Goal: Task Accomplishment & Management: Manage account settings

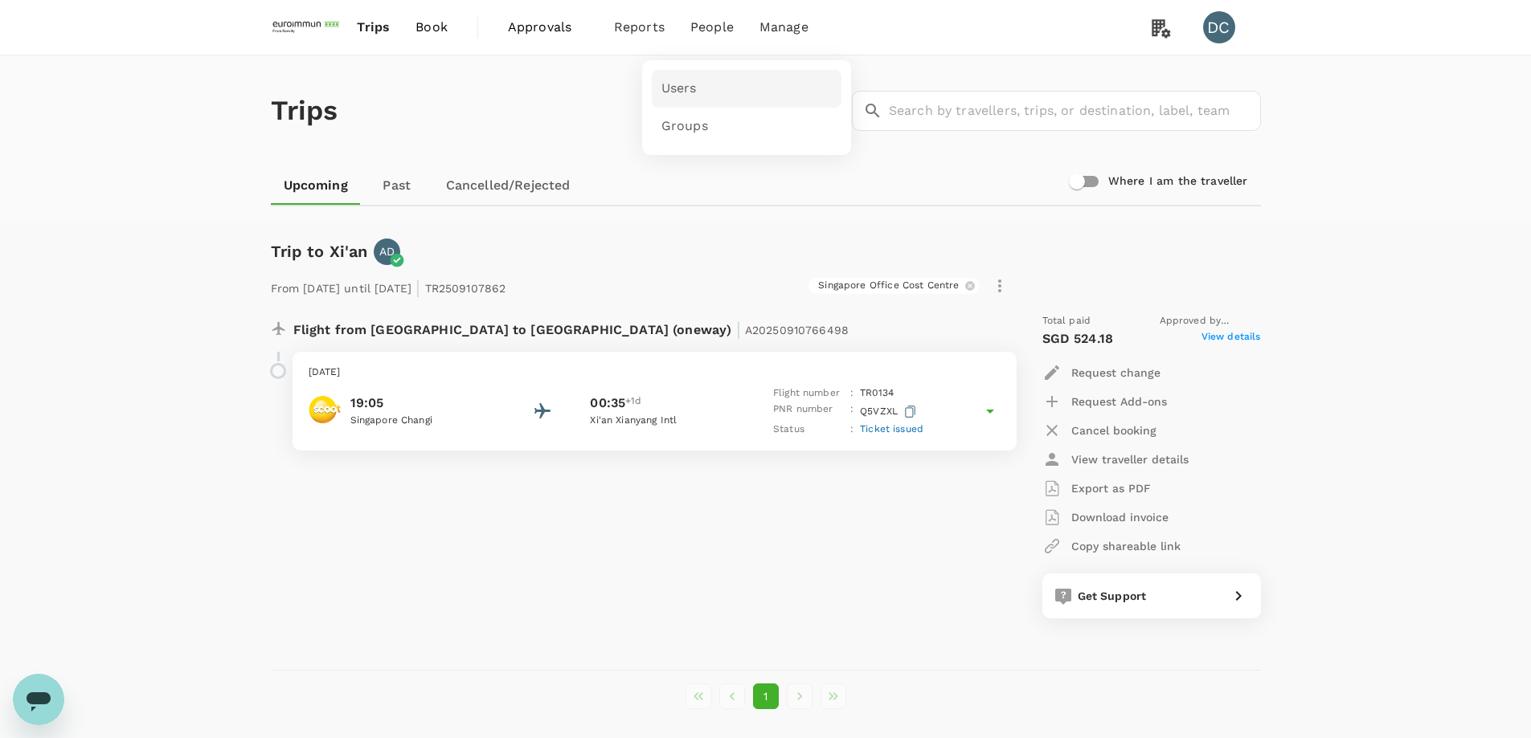
click at [684, 84] on span "Users" at bounding box center [678, 89] width 35 height 18
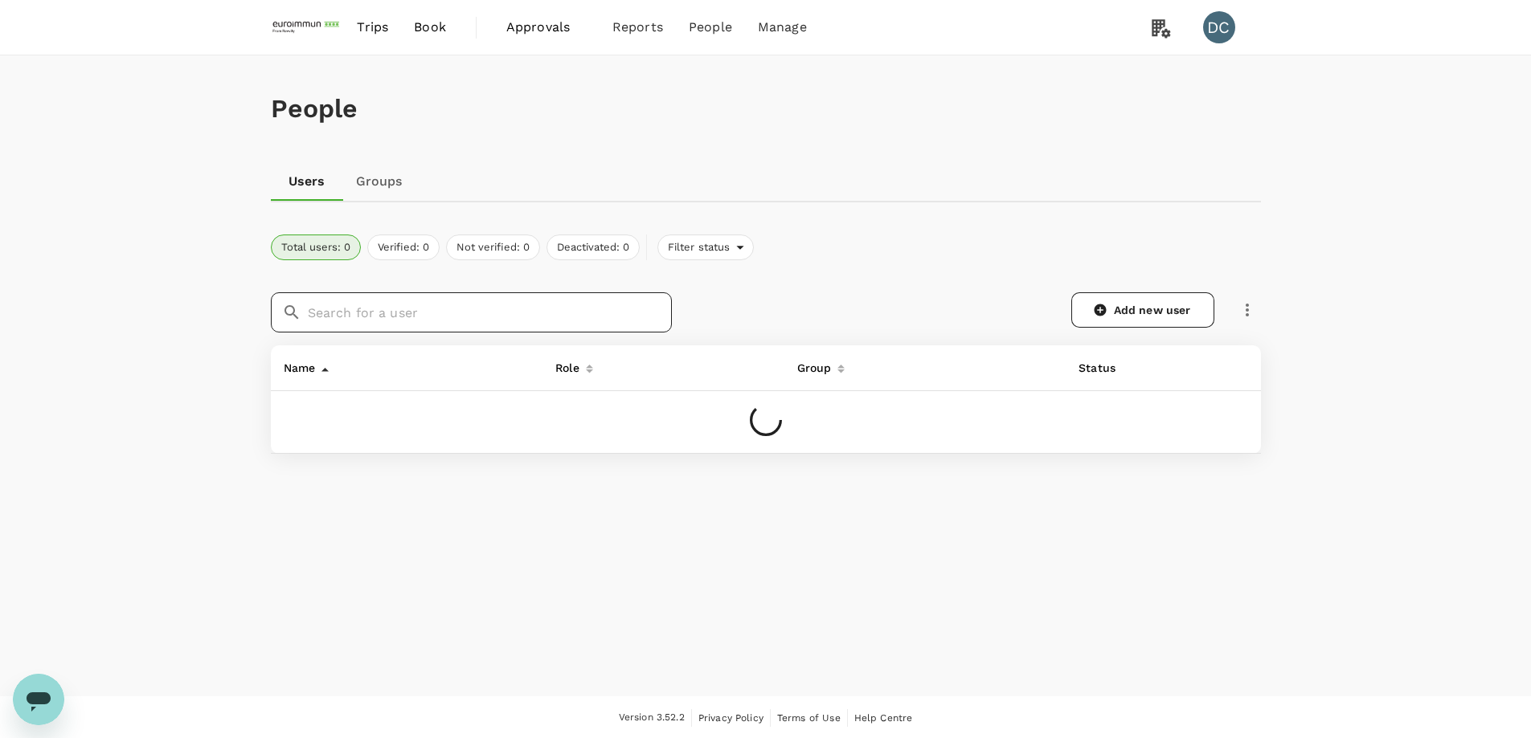
click at [535, 311] on input "text" at bounding box center [490, 312] width 364 height 40
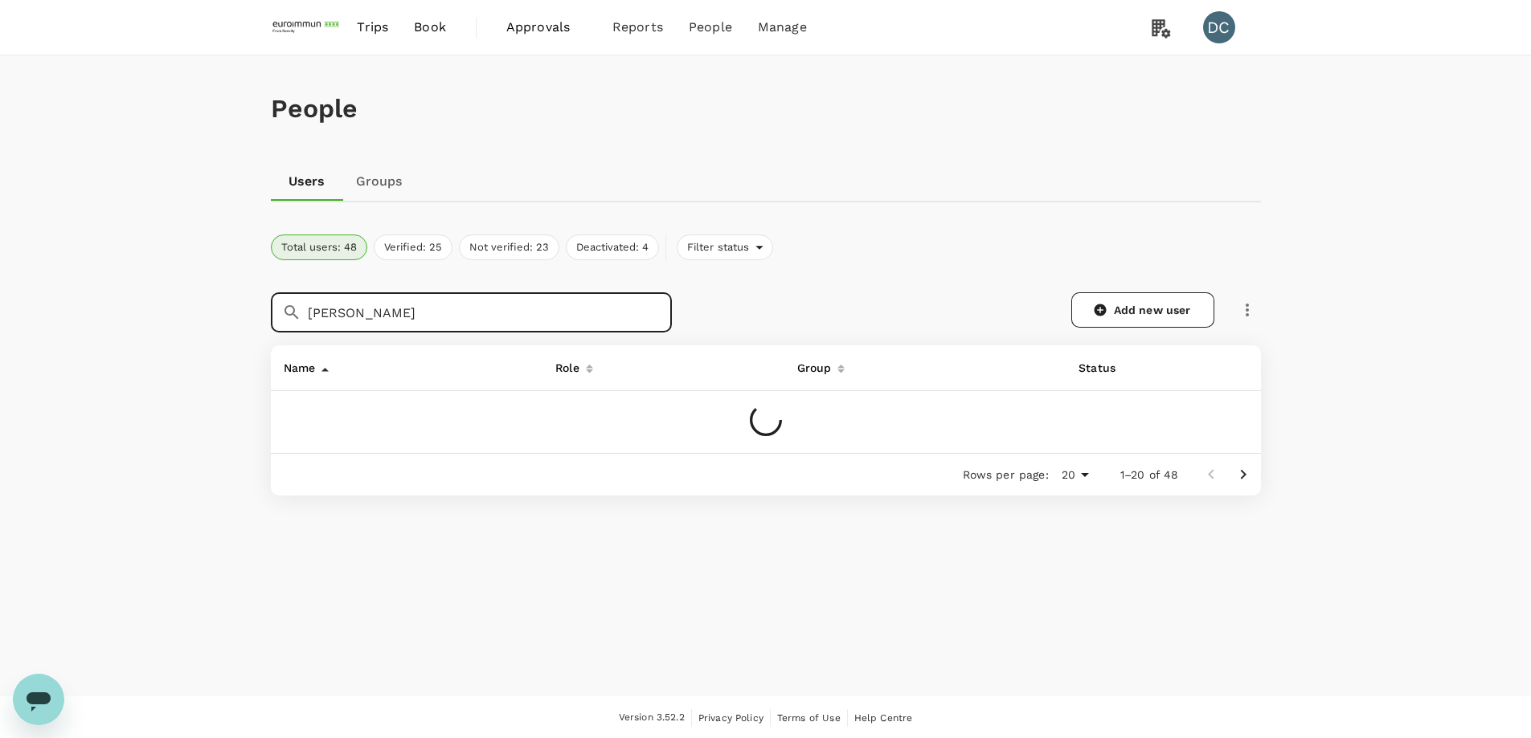
type input "hui yee"
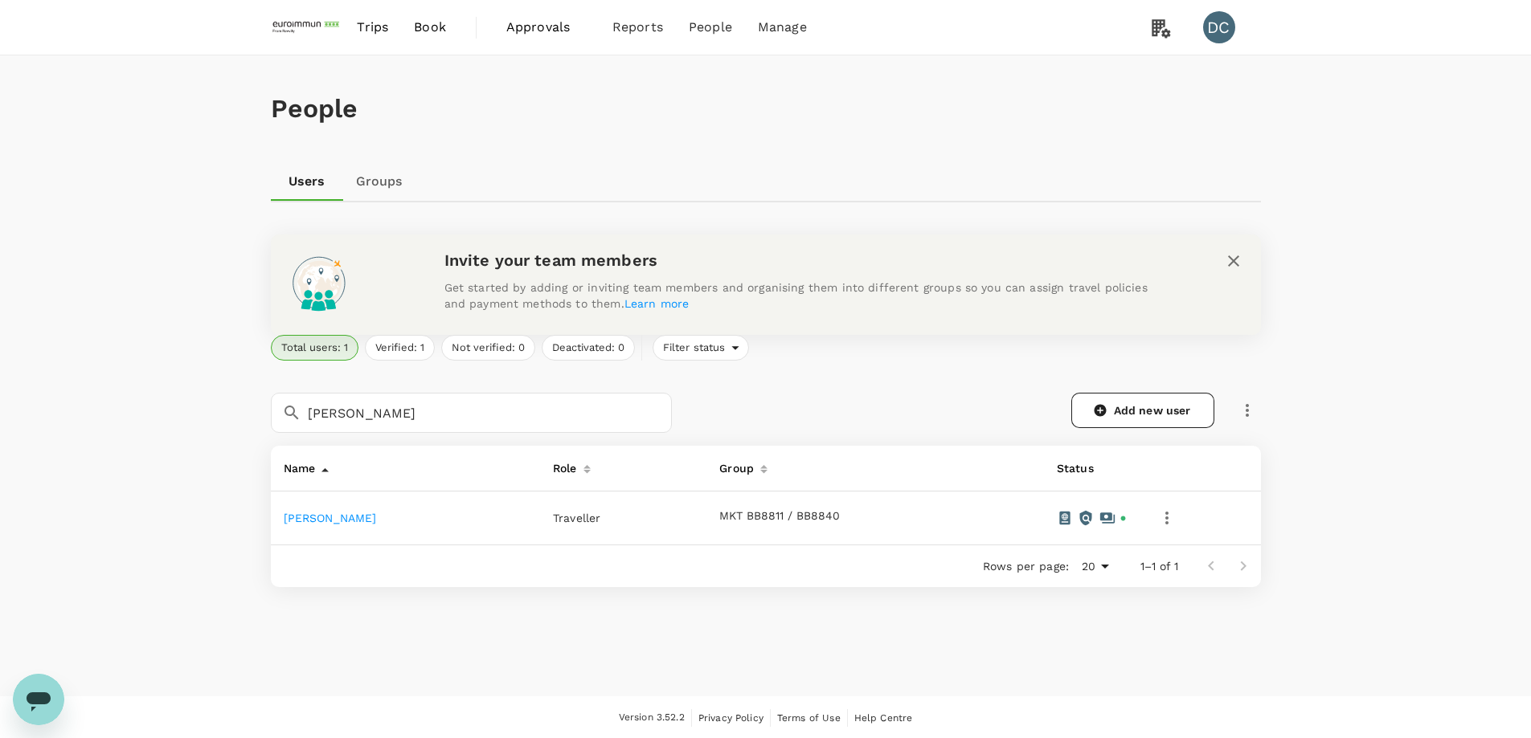
click at [321, 518] on link "[PERSON_NAME]" at bounding box center [330, 518] width 93 height 13
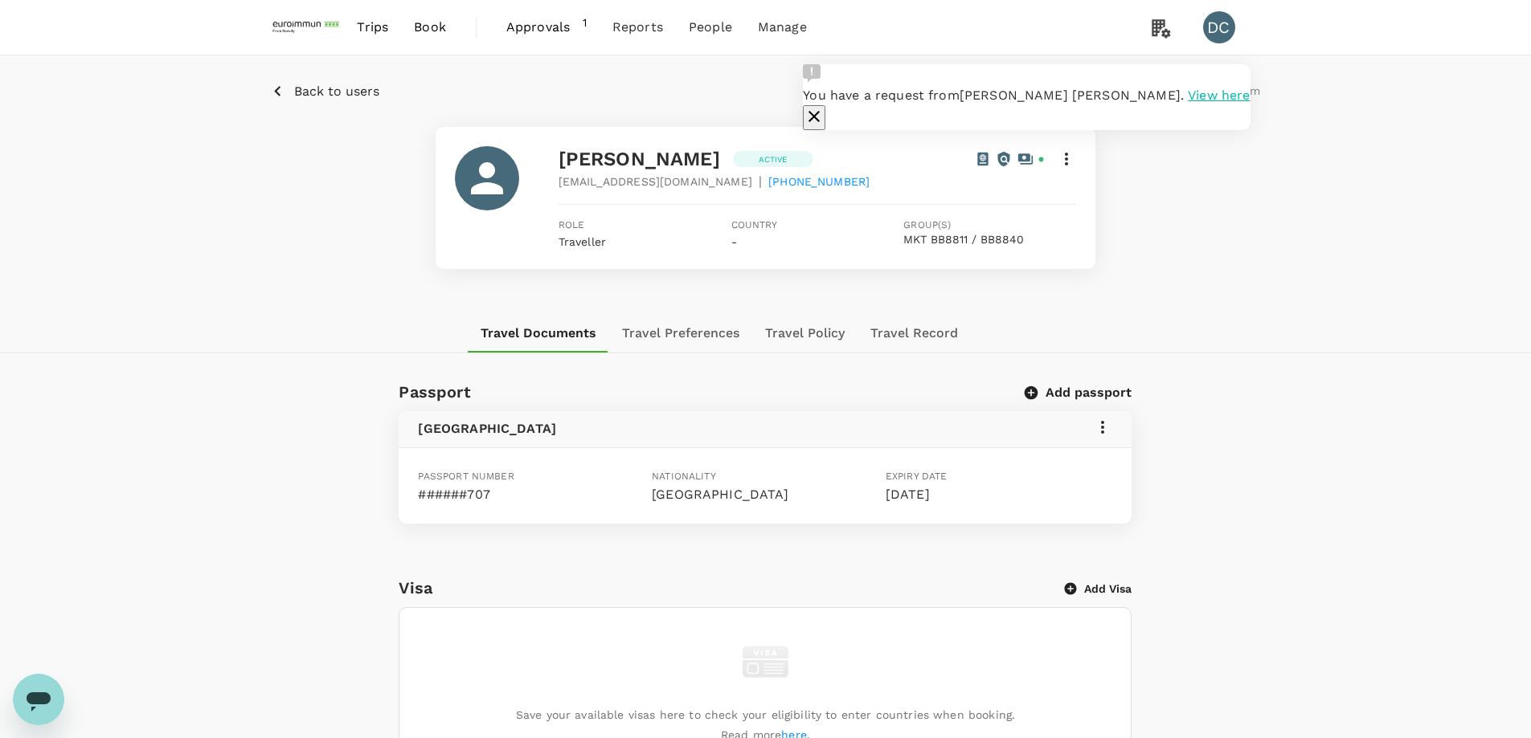
click at [1188, 103] on span "View here" at bounding box center [1219, 95] width 62 height 15
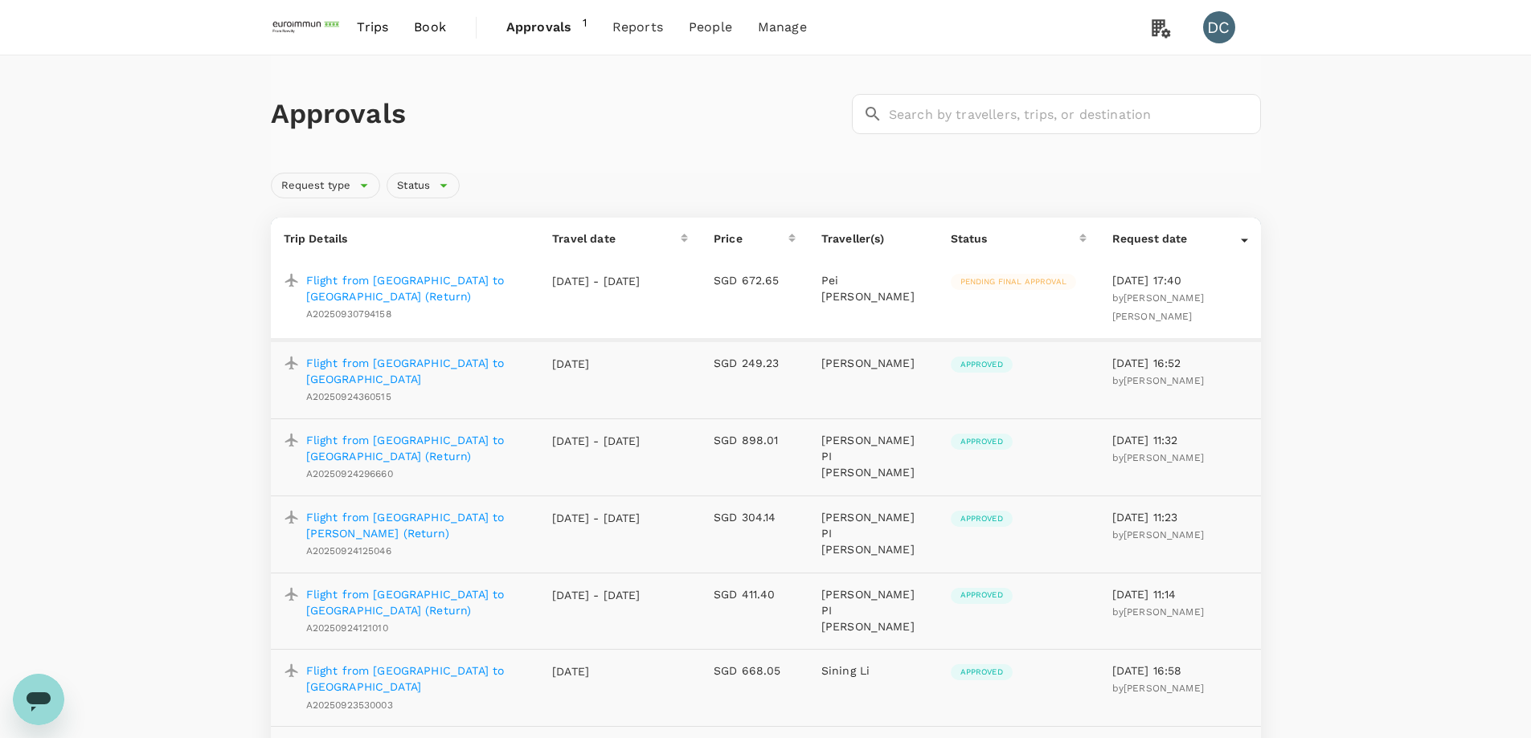
click at [407, 282] on p "Flight from Singapore to Bangkok (Return)" at bounding box center [416, 288] width 221 height 32
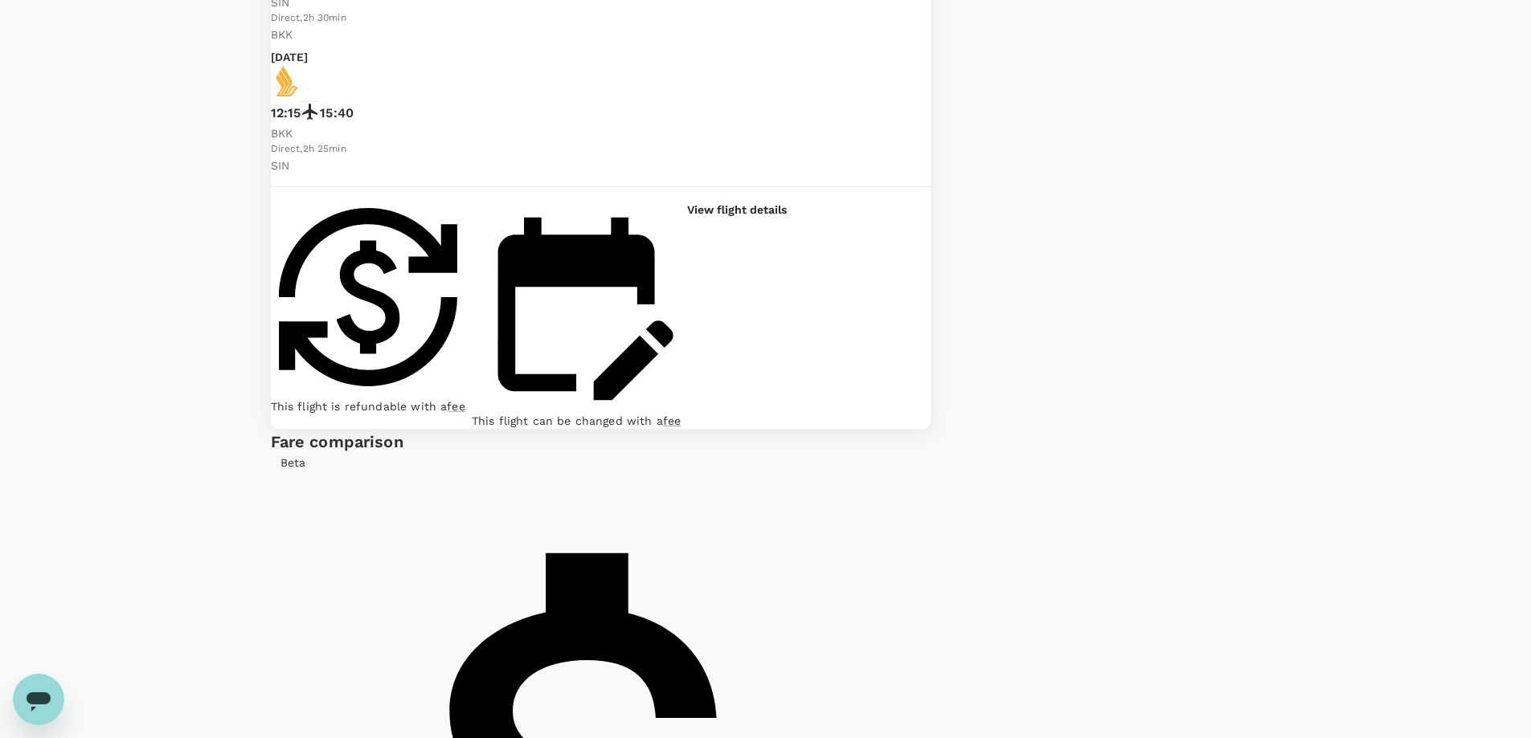
scroll to position [264, 0]
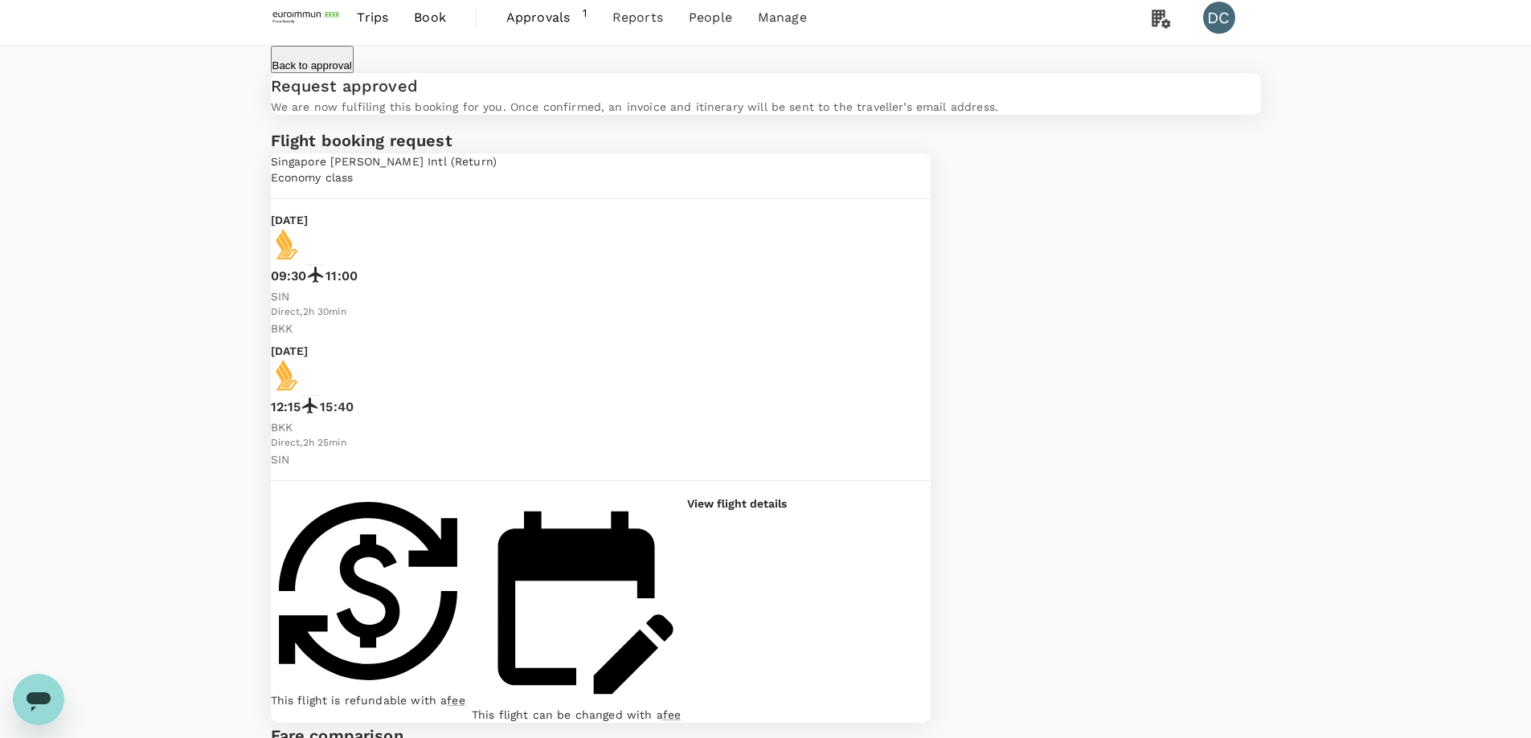
scroll to position [0, 0]
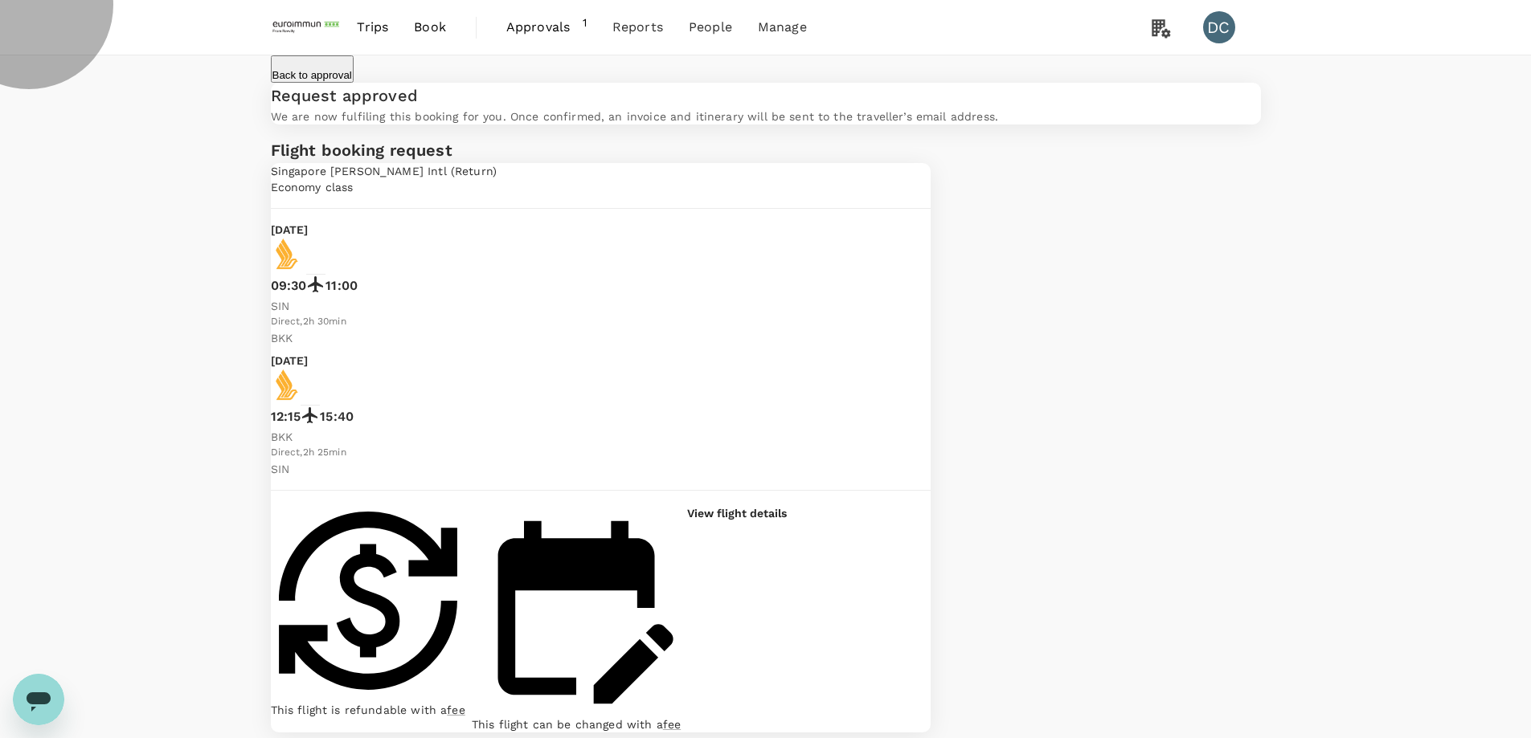
click at [299, 74] on p "Back to approval" at bounding box center [312, 75] width 80 height 12
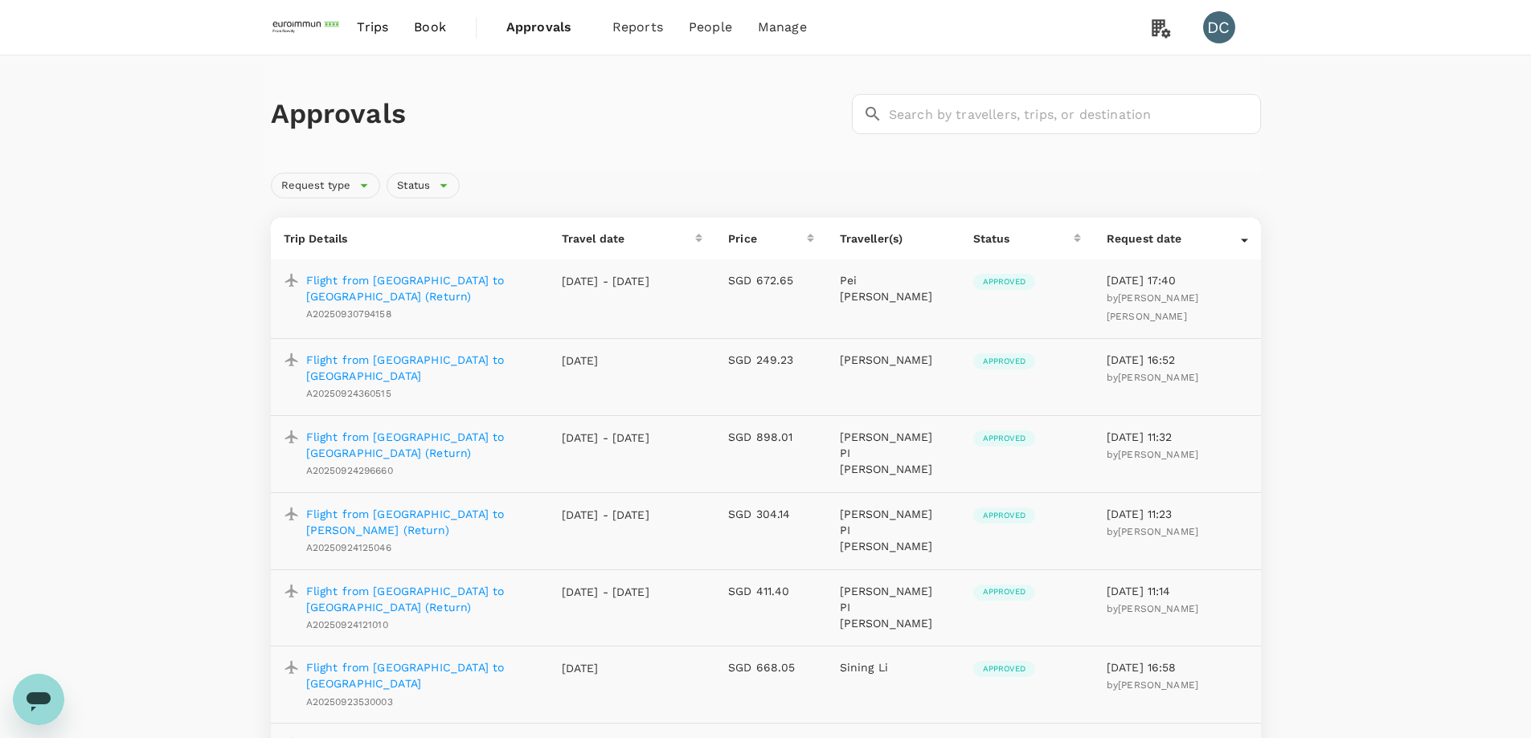
click at [373, 25] on span "Trips" at bounding box center [372, 27] width 31 height 19
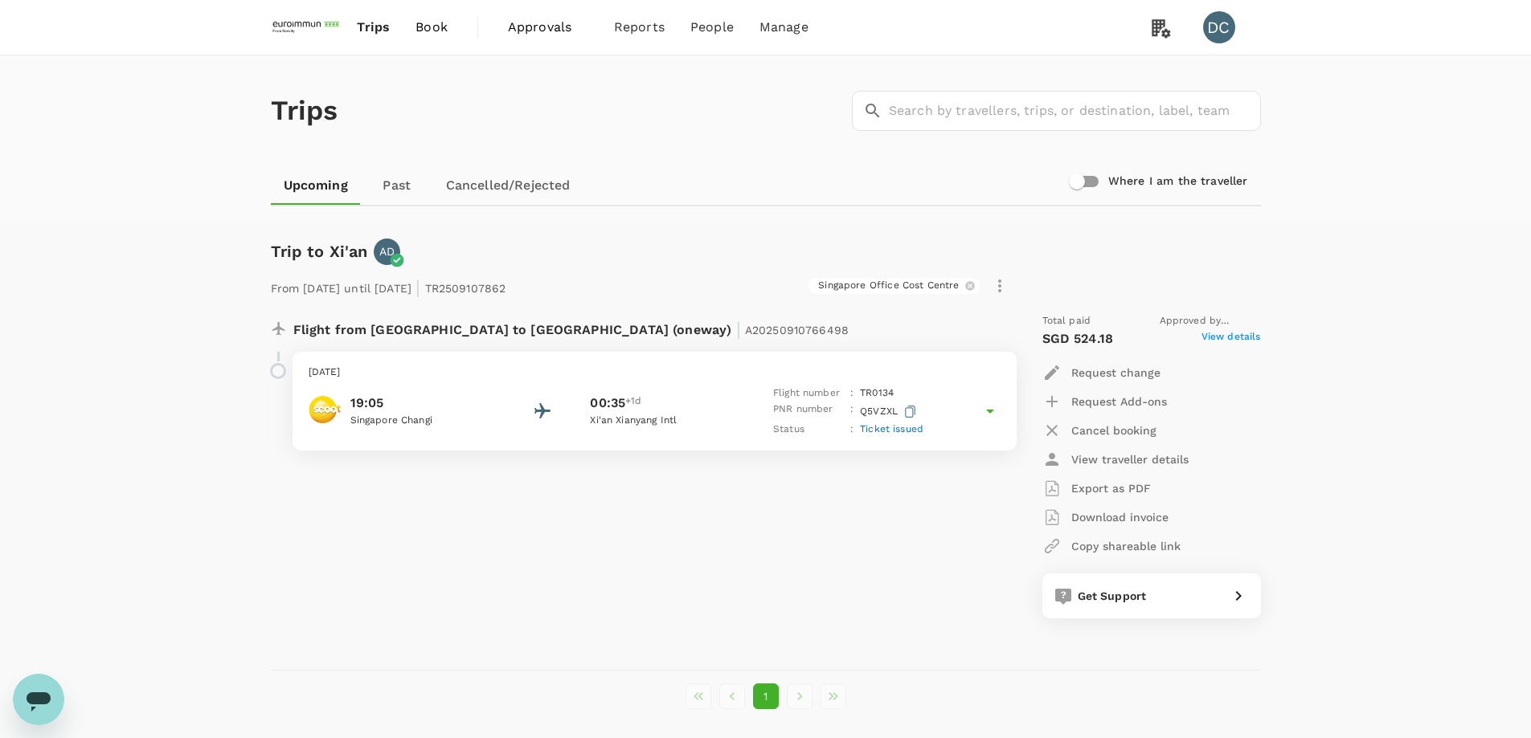
click at [399, 190] on link "Past" at bounding box center [397, 185] width 72 height 39
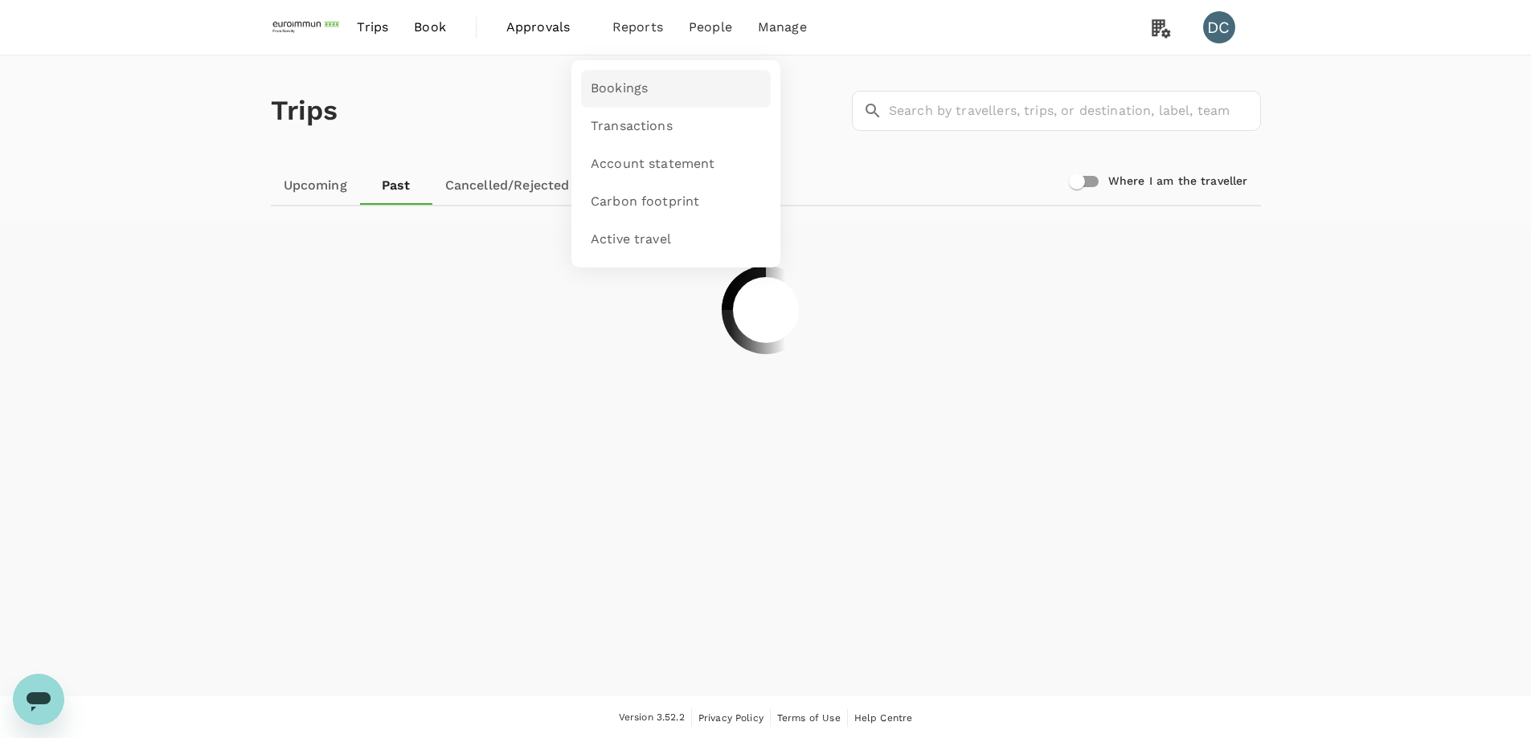
click at [618, 77] on link "Bookings" at bounding box center [676, 89] width 190 height 38
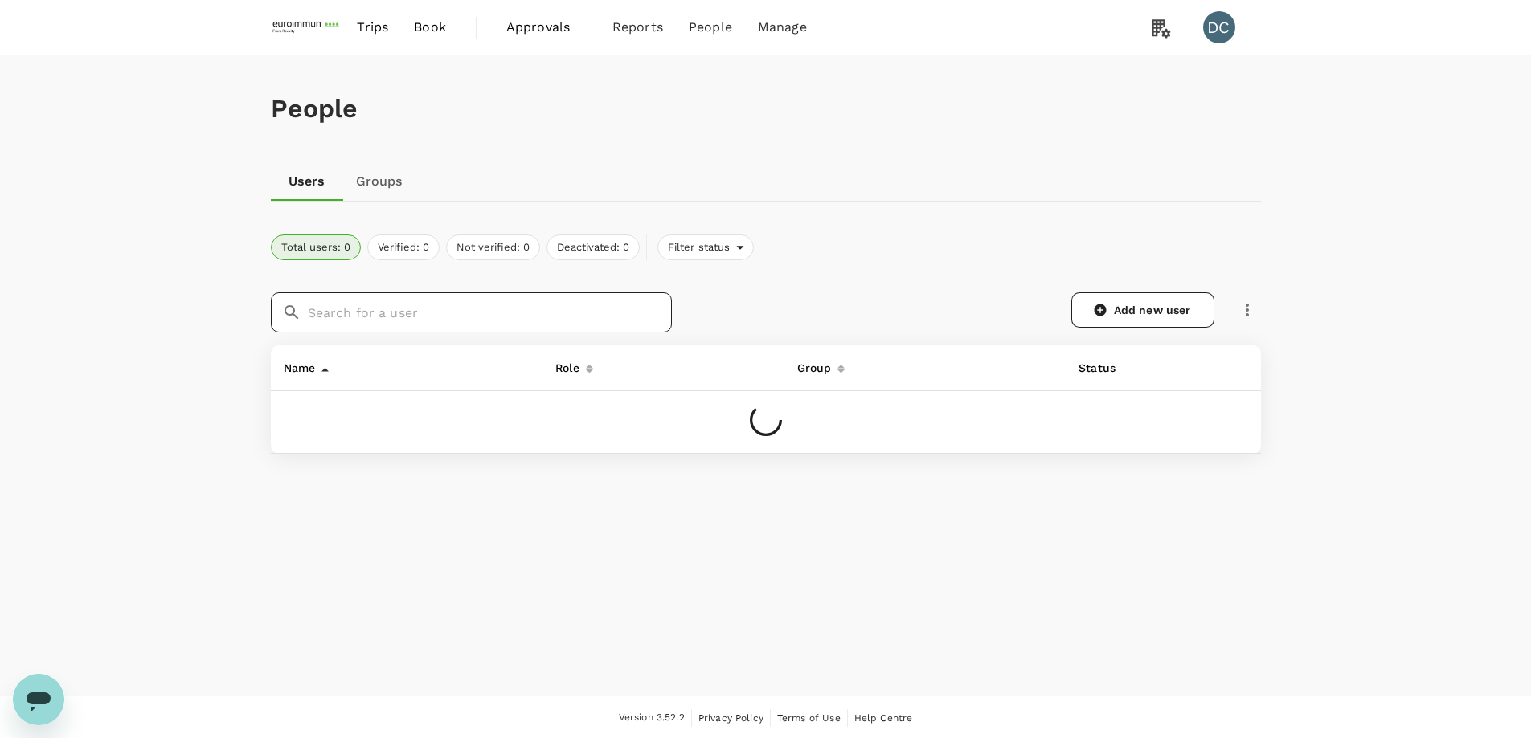
click at [507, 311] on input "text" at bounding box center [490, 312] width 364 height 40
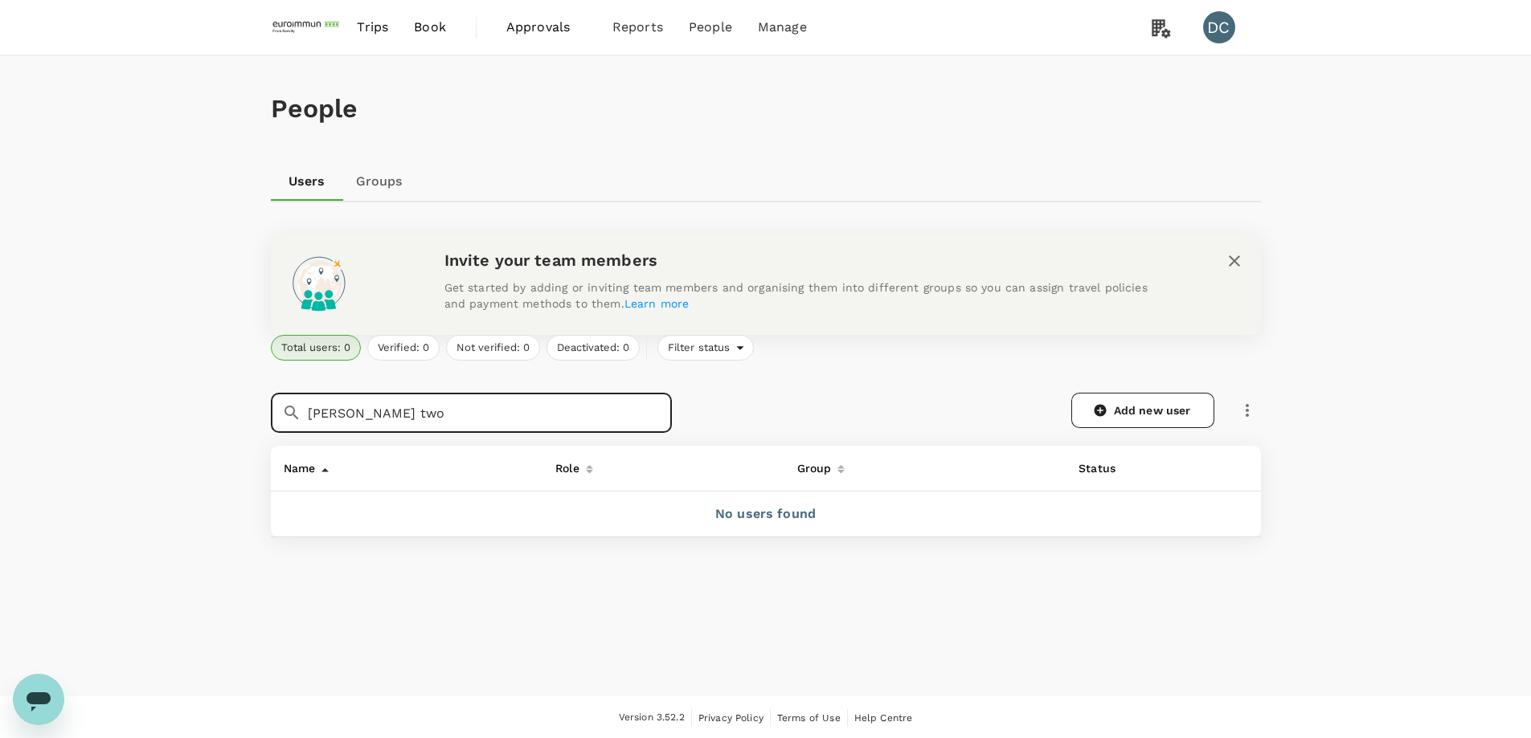
click at [382, 411] on input "[PERSON_NAME] two" at bounding box center [490, 413] width 364 height 40
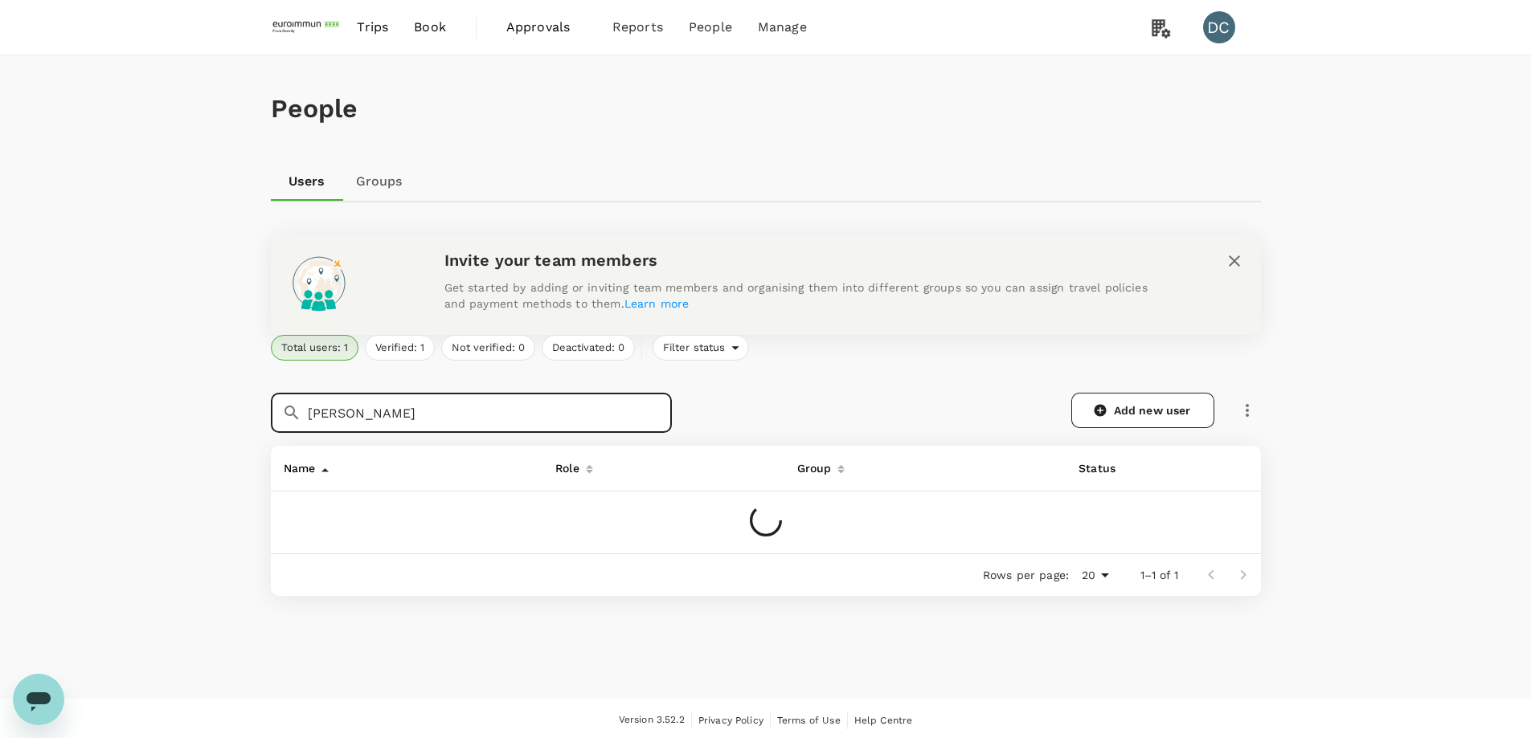
type input "[PERSON_NAME]"
click at [331, 519] on link "[PERSON_NAME] [PERSON_NAME]" at bounding box center [379, 518] width 190 height 13
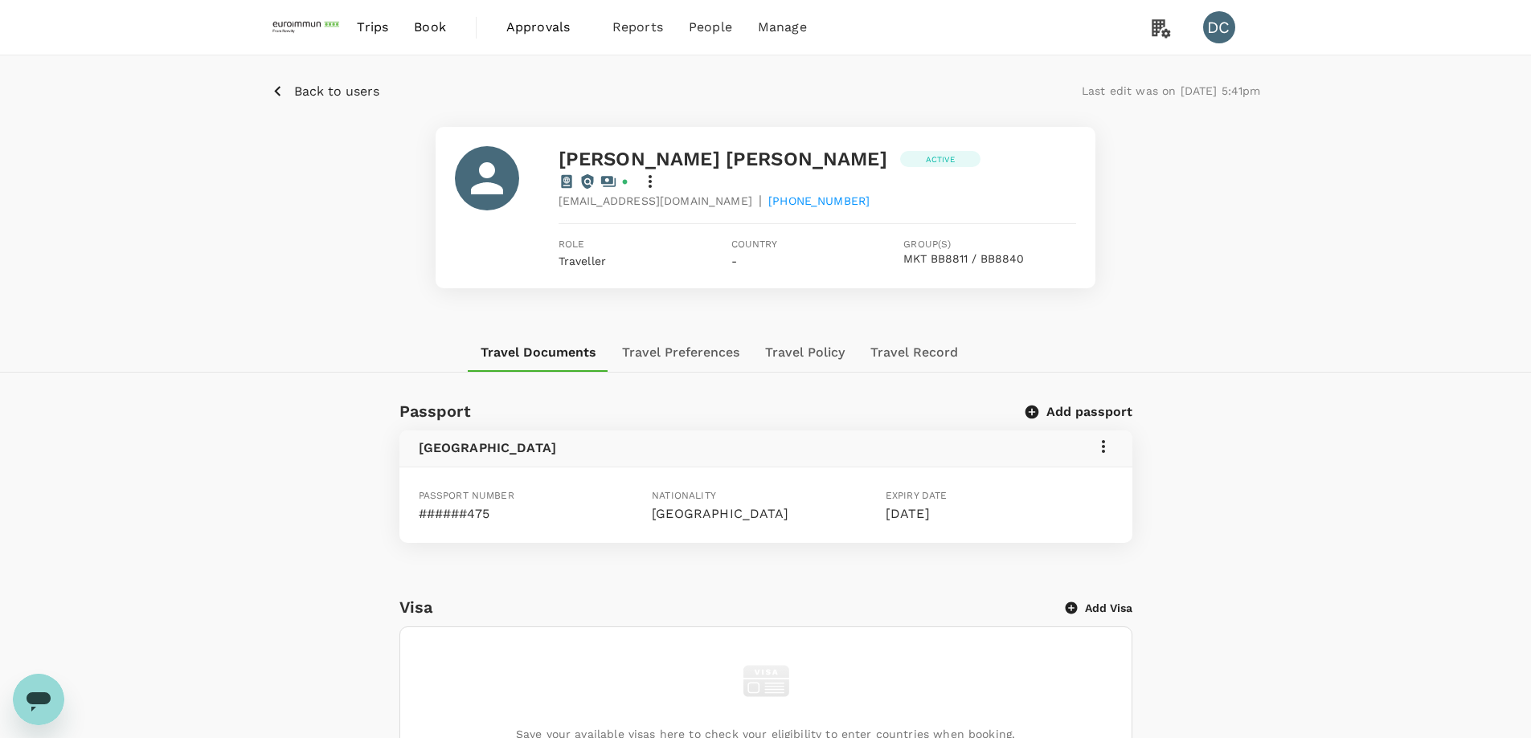
click at [1102, 440] on icon at bounding box center [1103, 446] width 3 height 13
click at [1082, 474] on span "Edit" at bounding box center [1079, 466] width 42 height 19
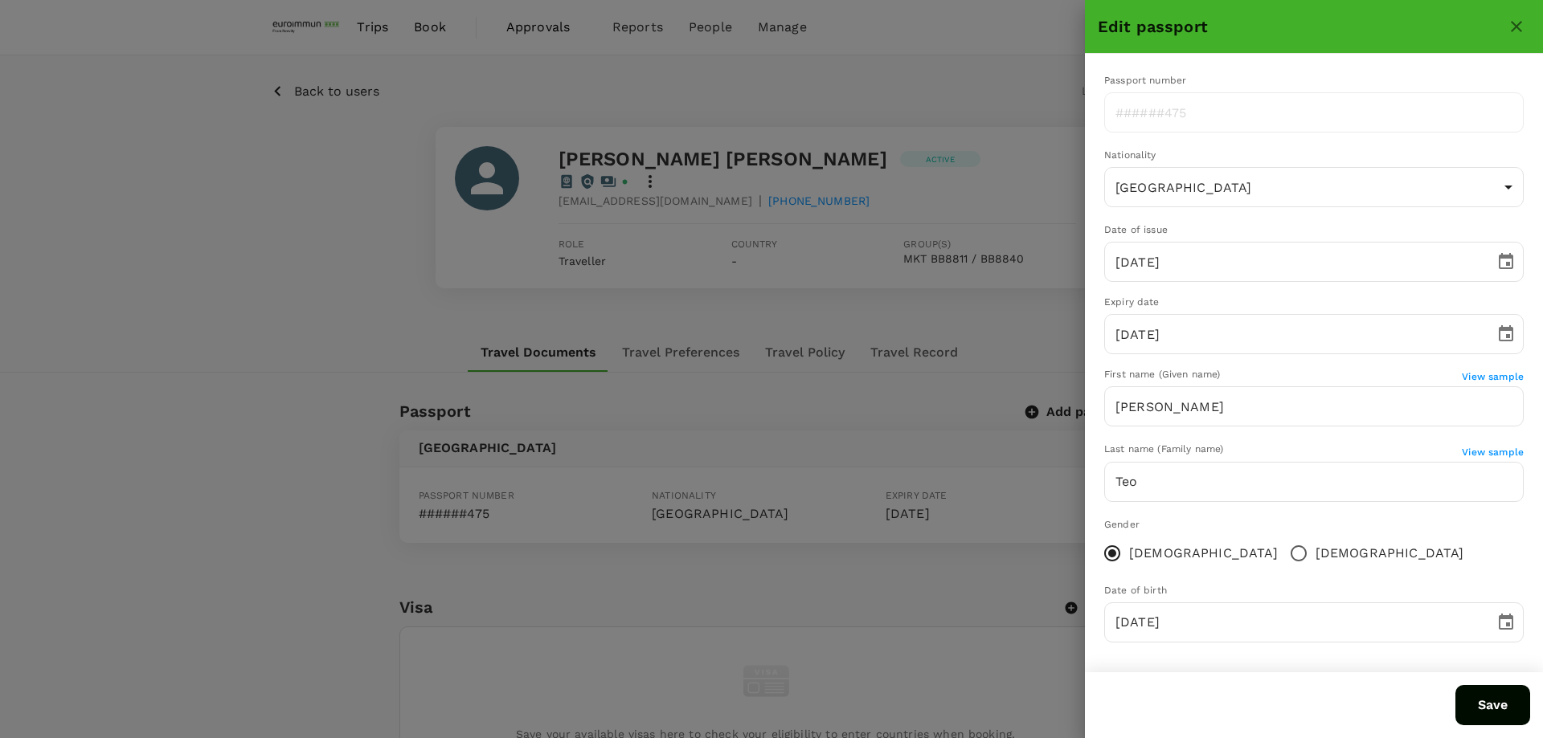
click at [1511, 28] on icon "close" at bounding box center [1516, 26] width 19 height 19
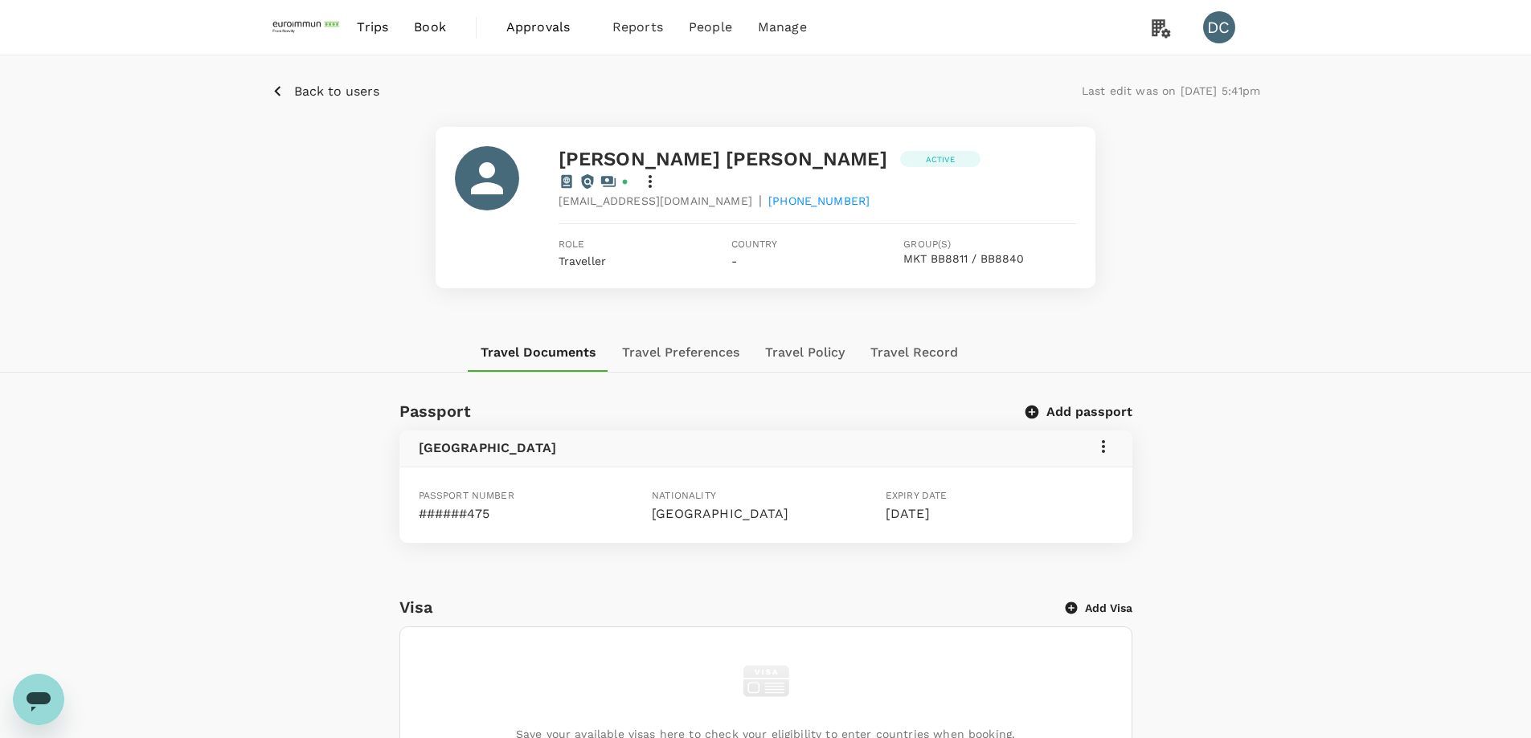
click at [1315, 247] on div "Back to users Last edit was on [DATE] 5:41pm [PERSON_NAME] [PERSON_NAME] Active…" at bounding box center [765, 194] width 1531 height 278
click at [683, 344] on button "Travel Preferences" at bounding box center [680, 352] width 143 height 39
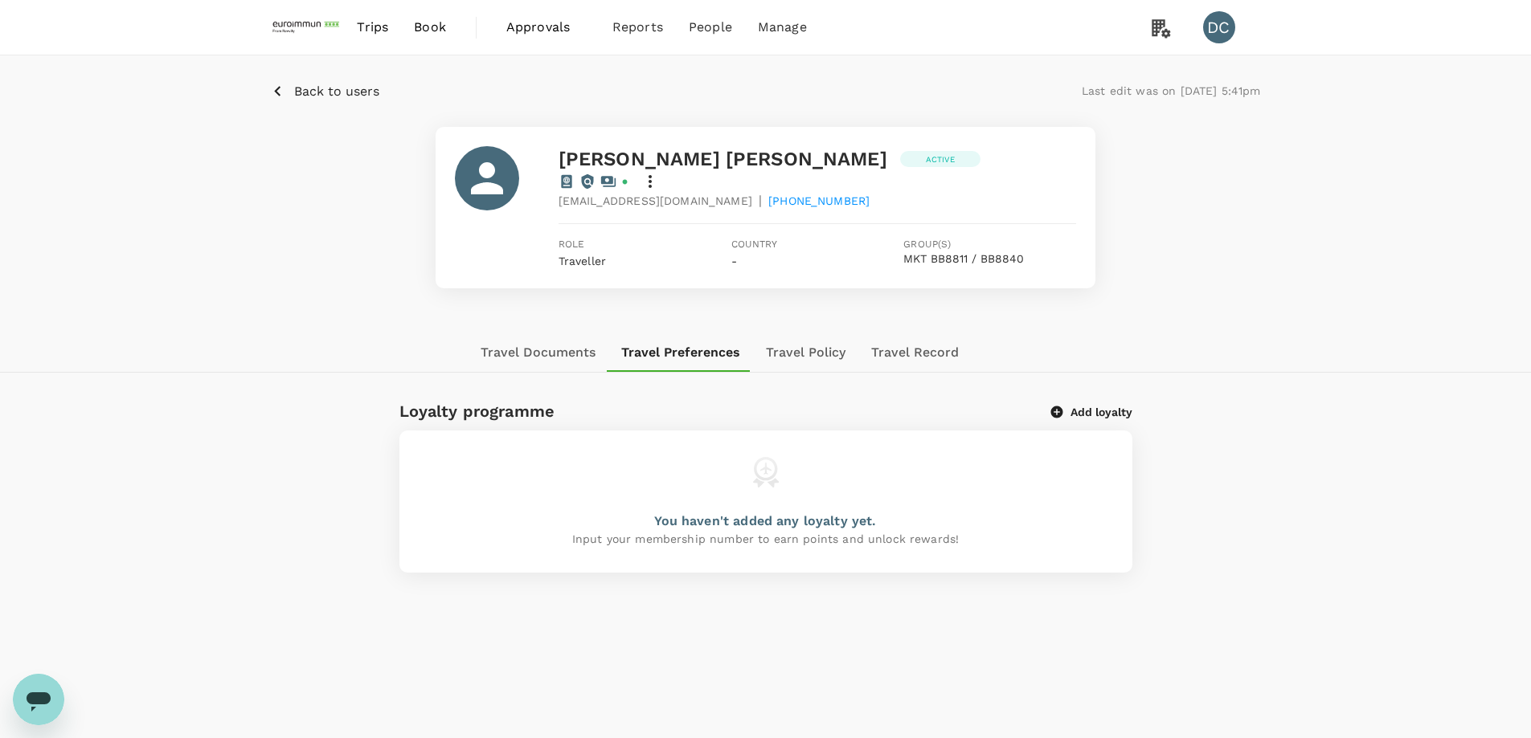
click at [563, 338] on button "Travel Documents" at bounding box center [538, 352] width 141 height 39
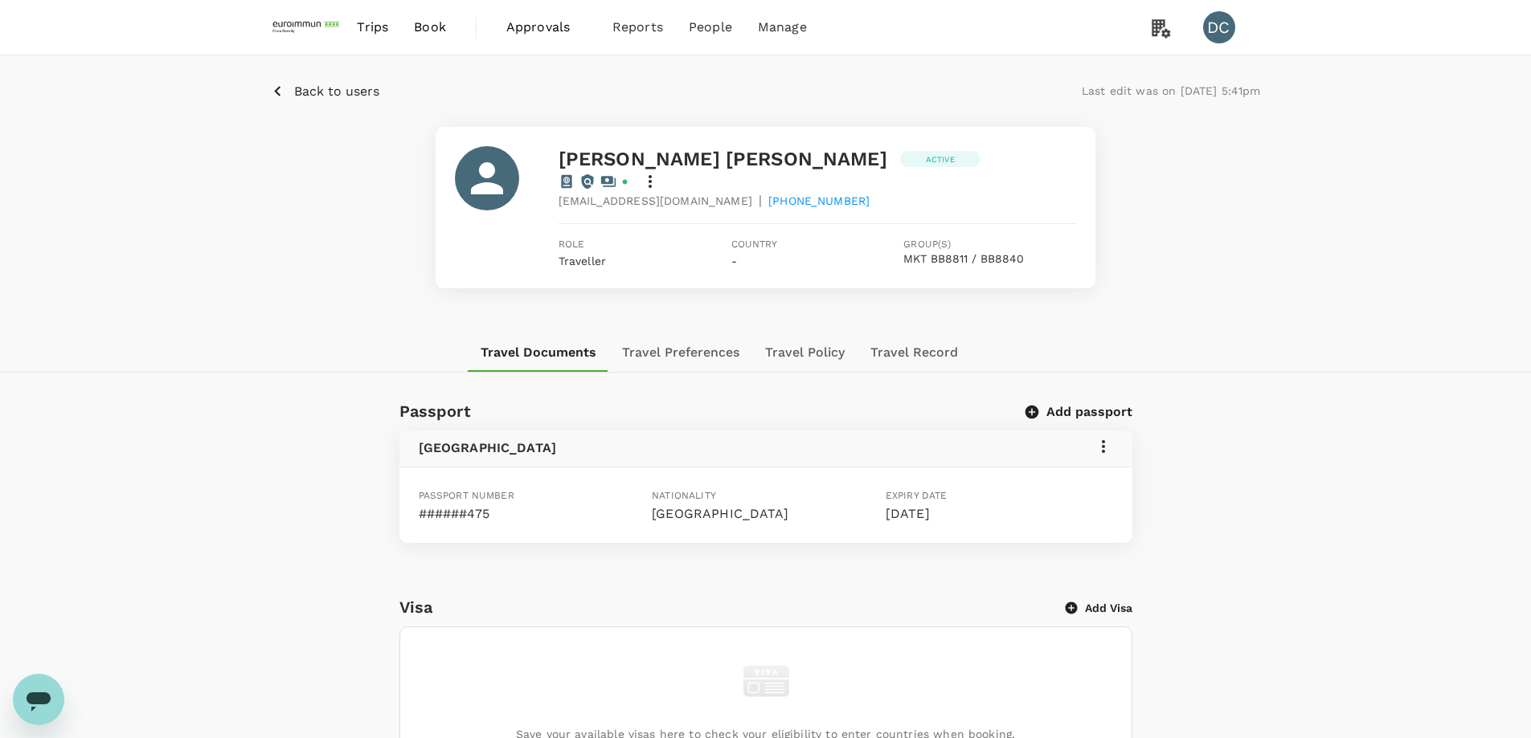
click at [643, 335] on button "Travel Preferences" at bounding box center [680, 352] width 143 height 39
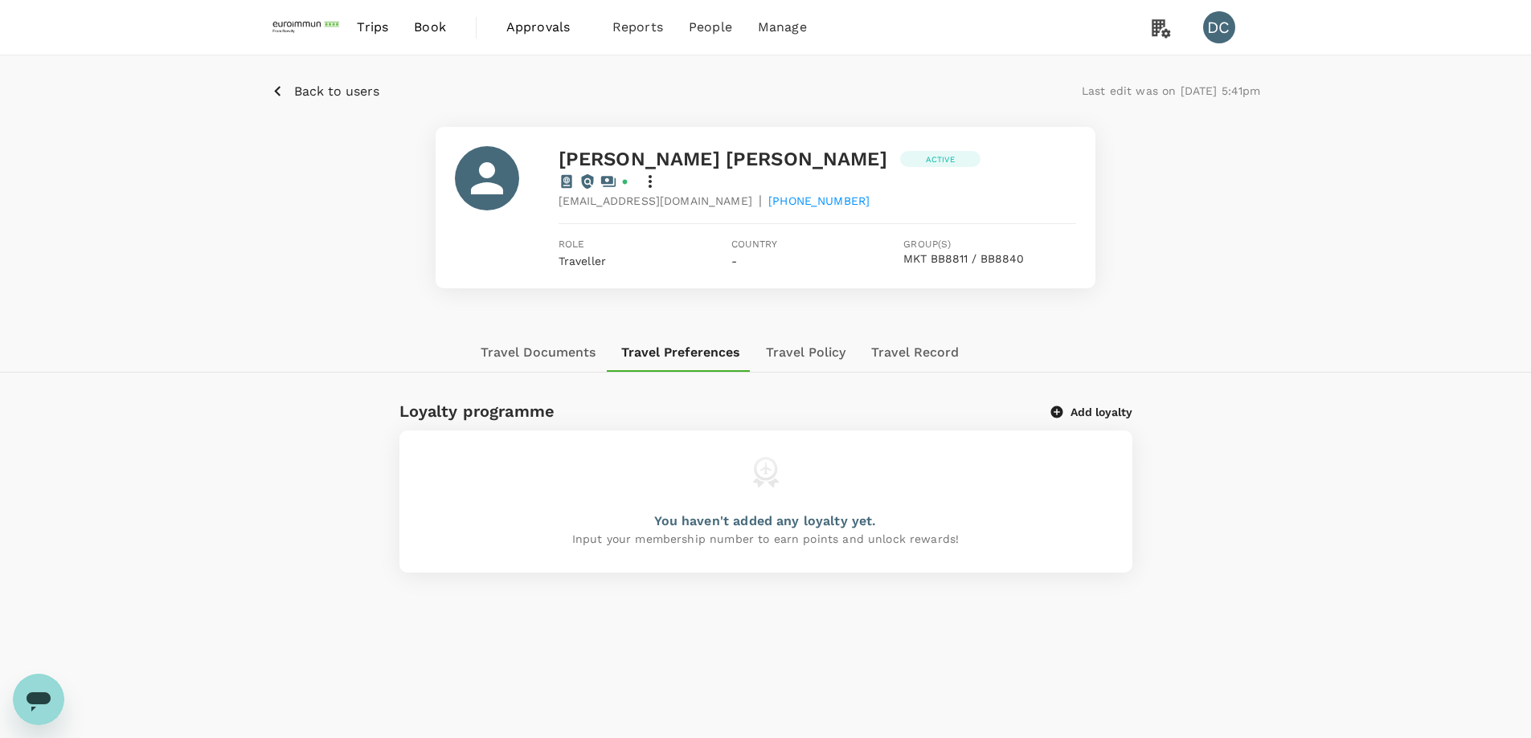
click at [560, 333] on button "Travel Documents" at bounding box center [538, 352] width 141 height 39
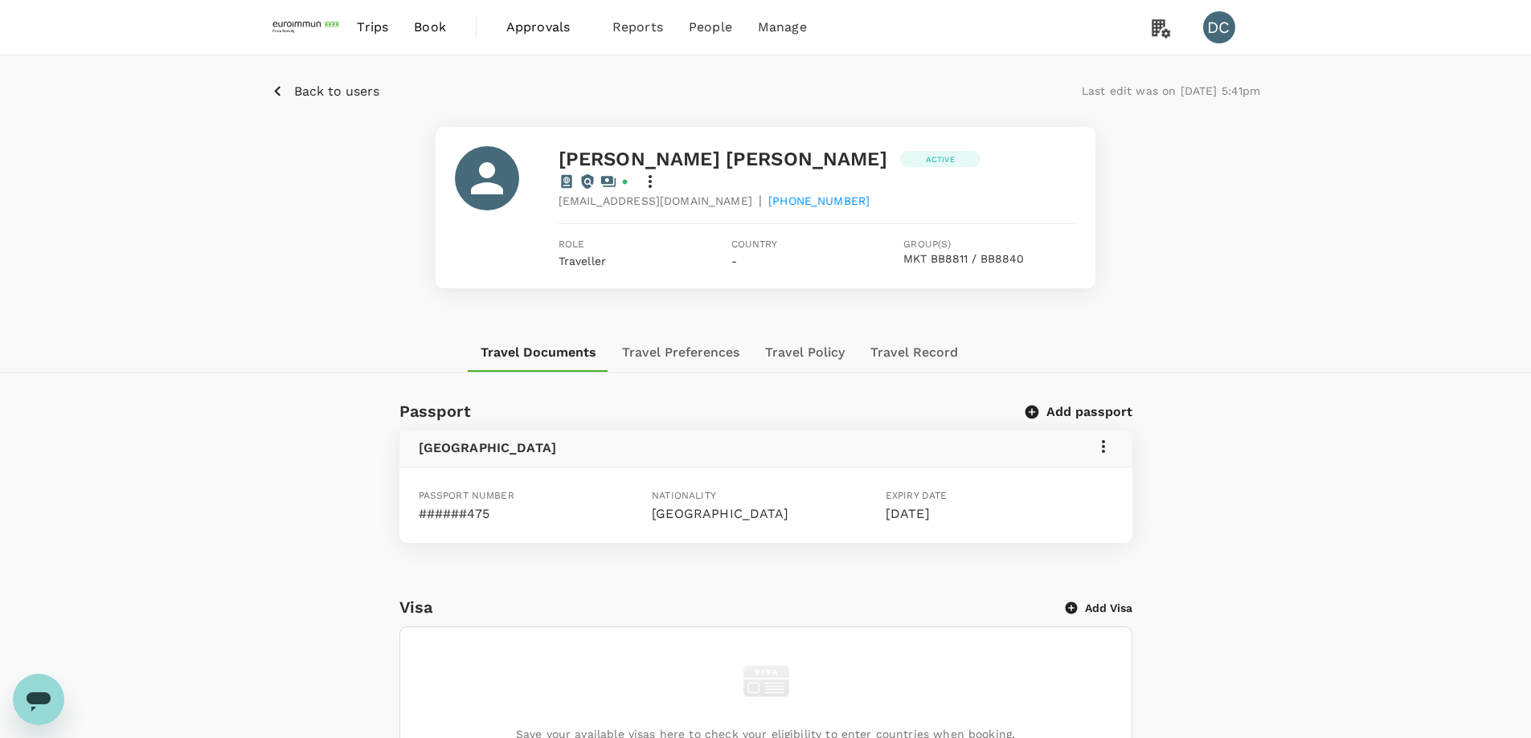
click at [1101, 437] on icon at bounding box center [1103, 446] width 19 height 19
click at [1077, 462] on span "Edit" at bounding box center [1079, 466] width 42 height 19
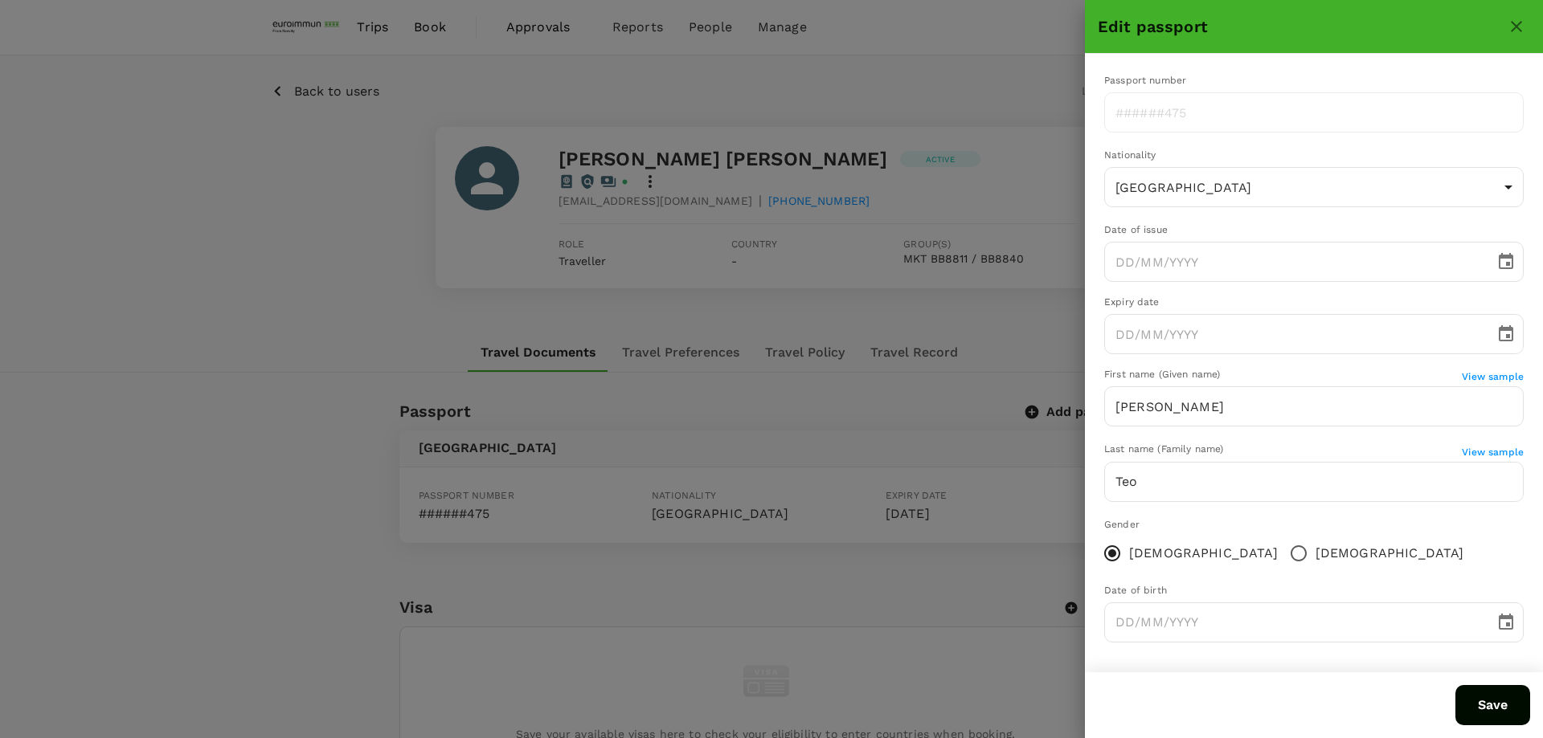
type input "[DATE]"
click at [759, 571] on div at bounding box center [771, 369] width 1543 height 738
